Goal: Transaction & Acquisition: Book appointment/travel/reservation

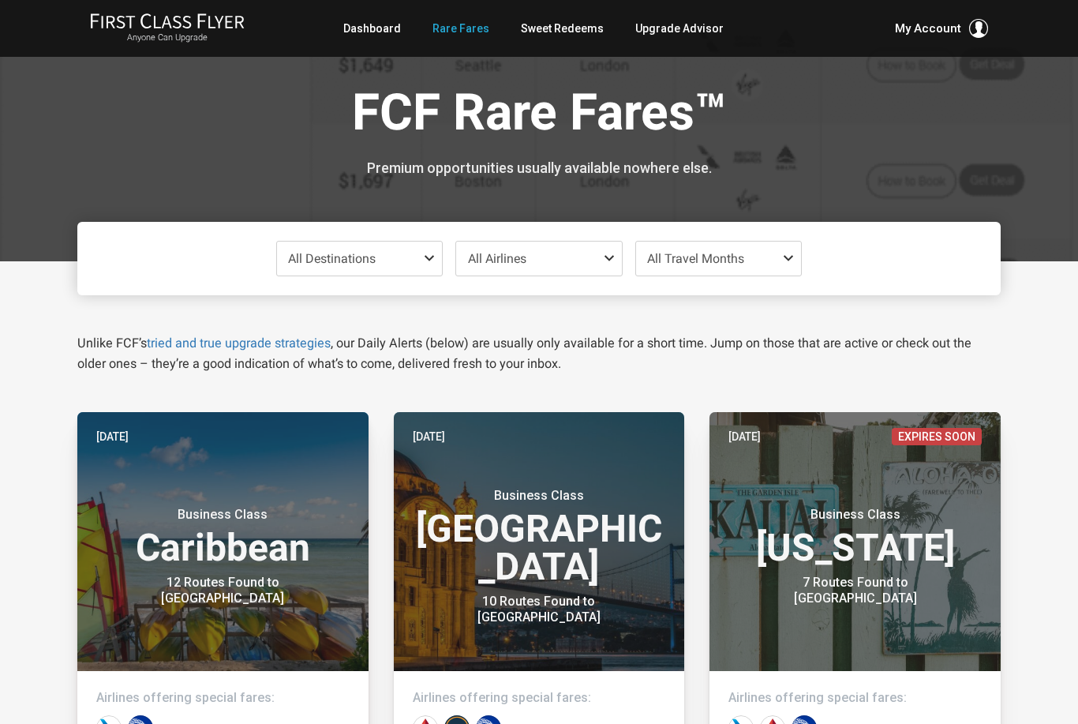
click at [385, 29] on link "Dashboard" at bounding box center [372, 28] width 58 height 28
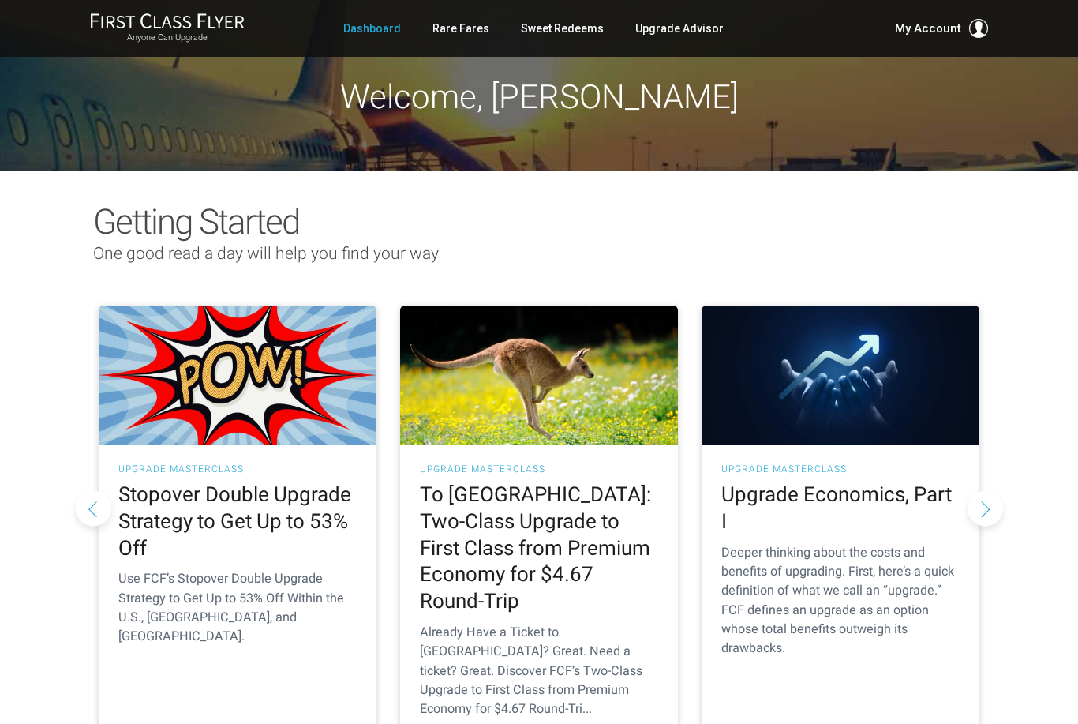
click at [468, 36] on link "Rare Fares" at bounding box center [460, 28] width 57 height 28
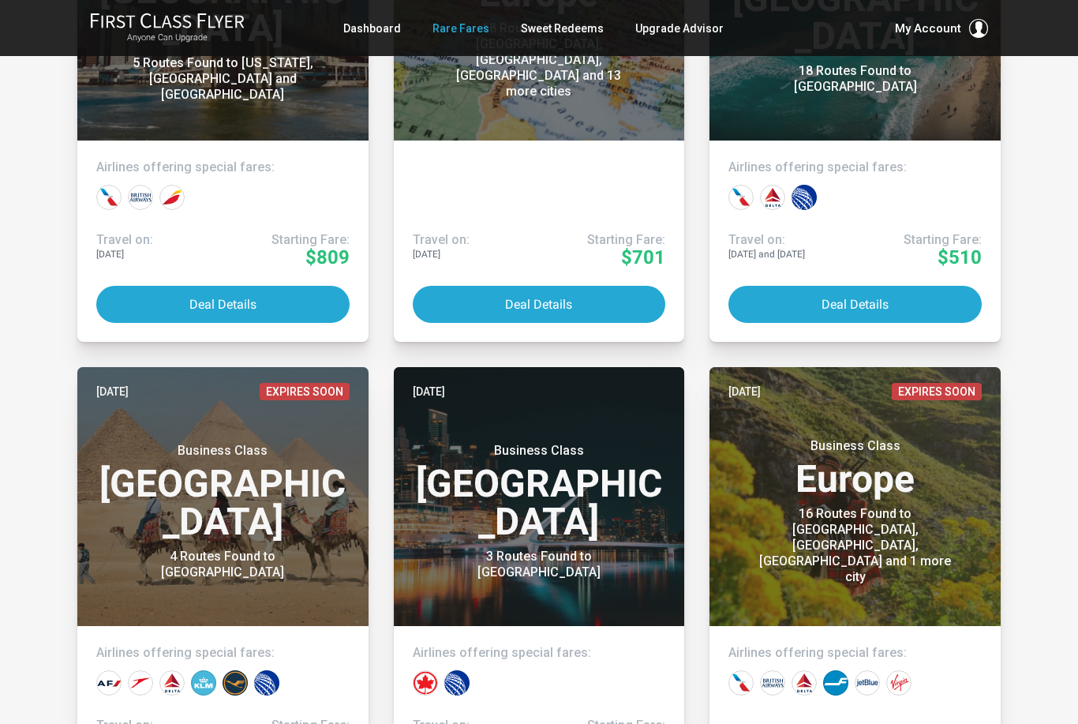
scroll to position [1636, 0]
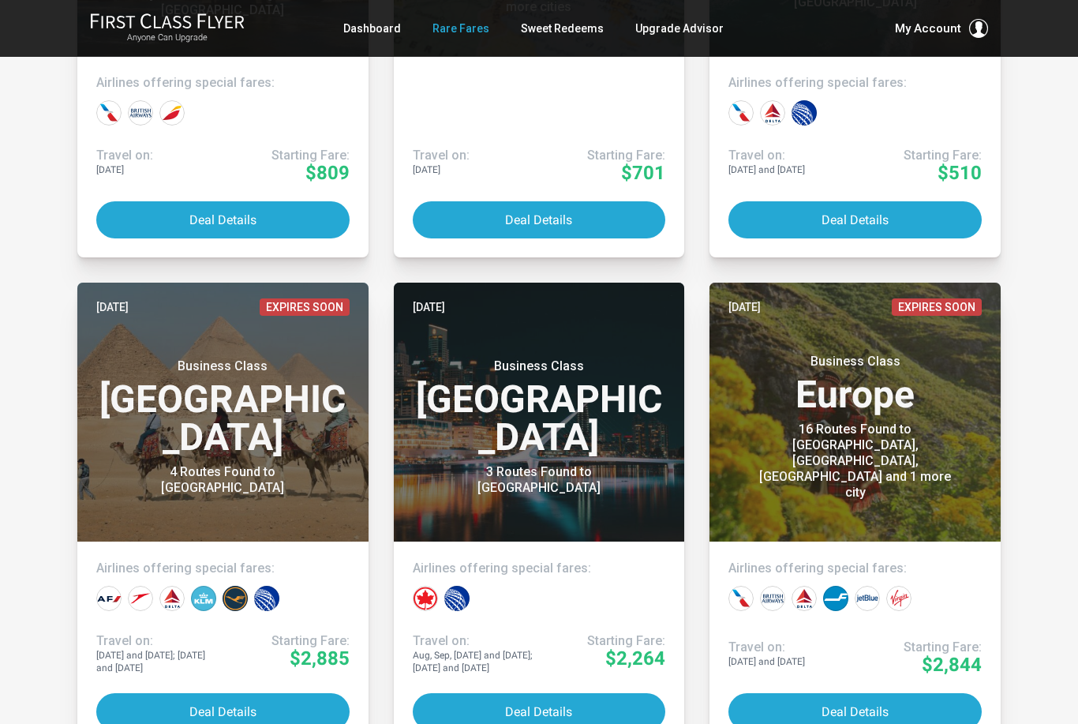
click at [867, 720] on button "Deal Details" at bounding box center [854, 711] width 253 height 37
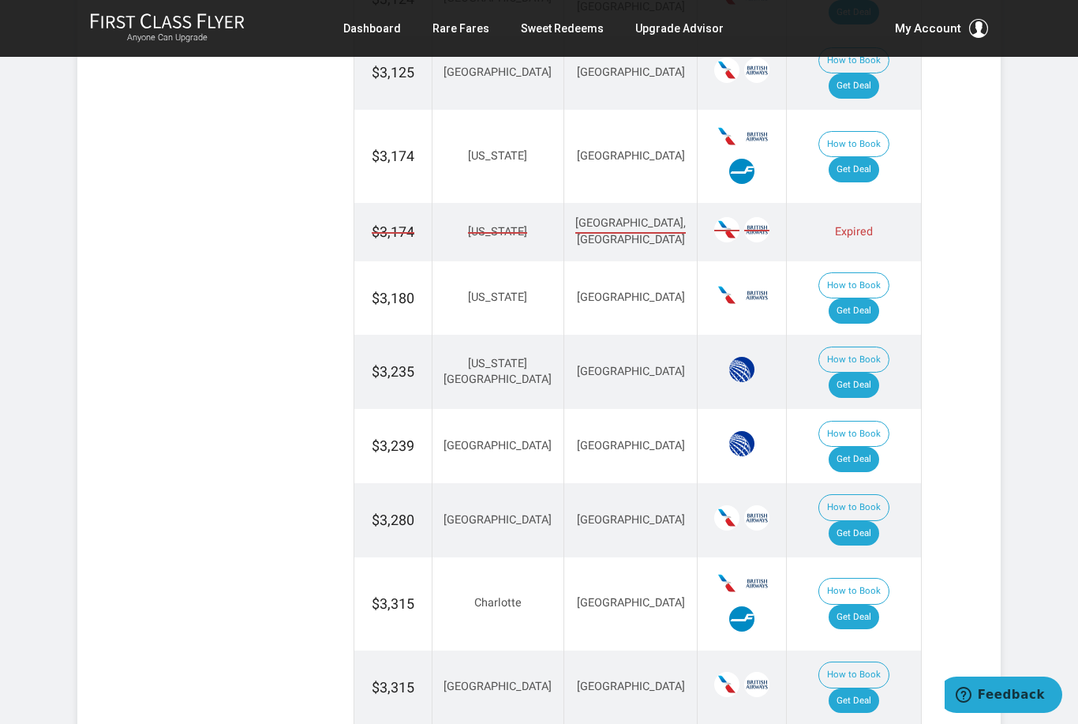
scroll to position [1338, 0]
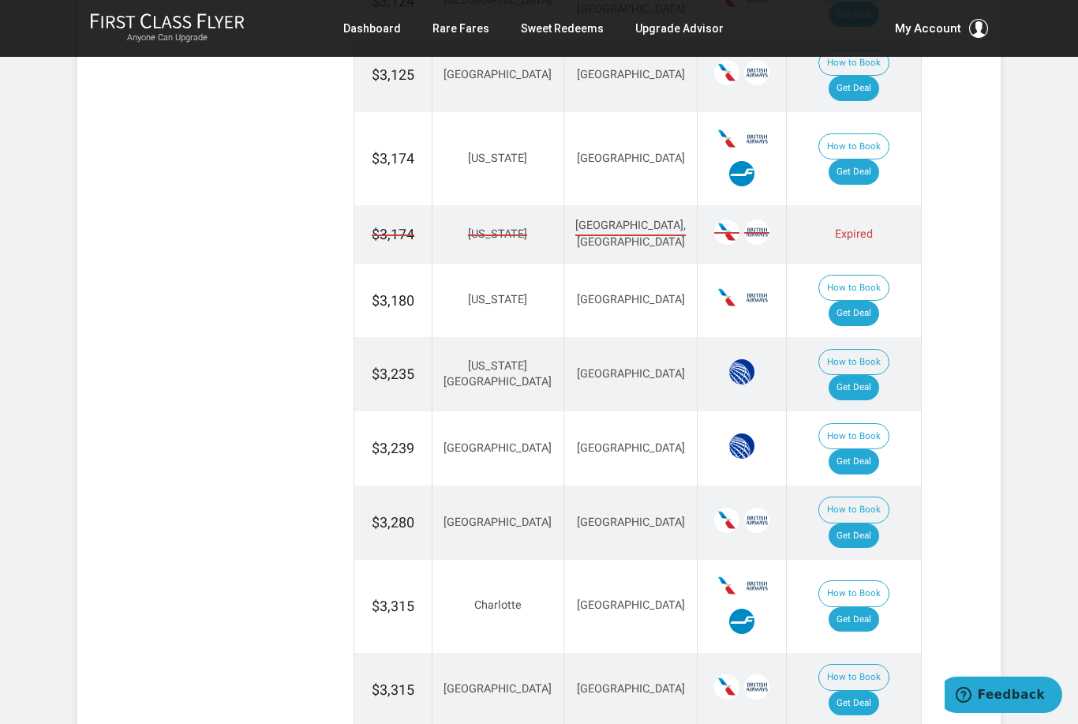
click at [879, 449] on link "Get Deal" at bounding box center [854, 461] width 51 height 25
